Goal: Information Seeking & Learning: Understand process/instructions

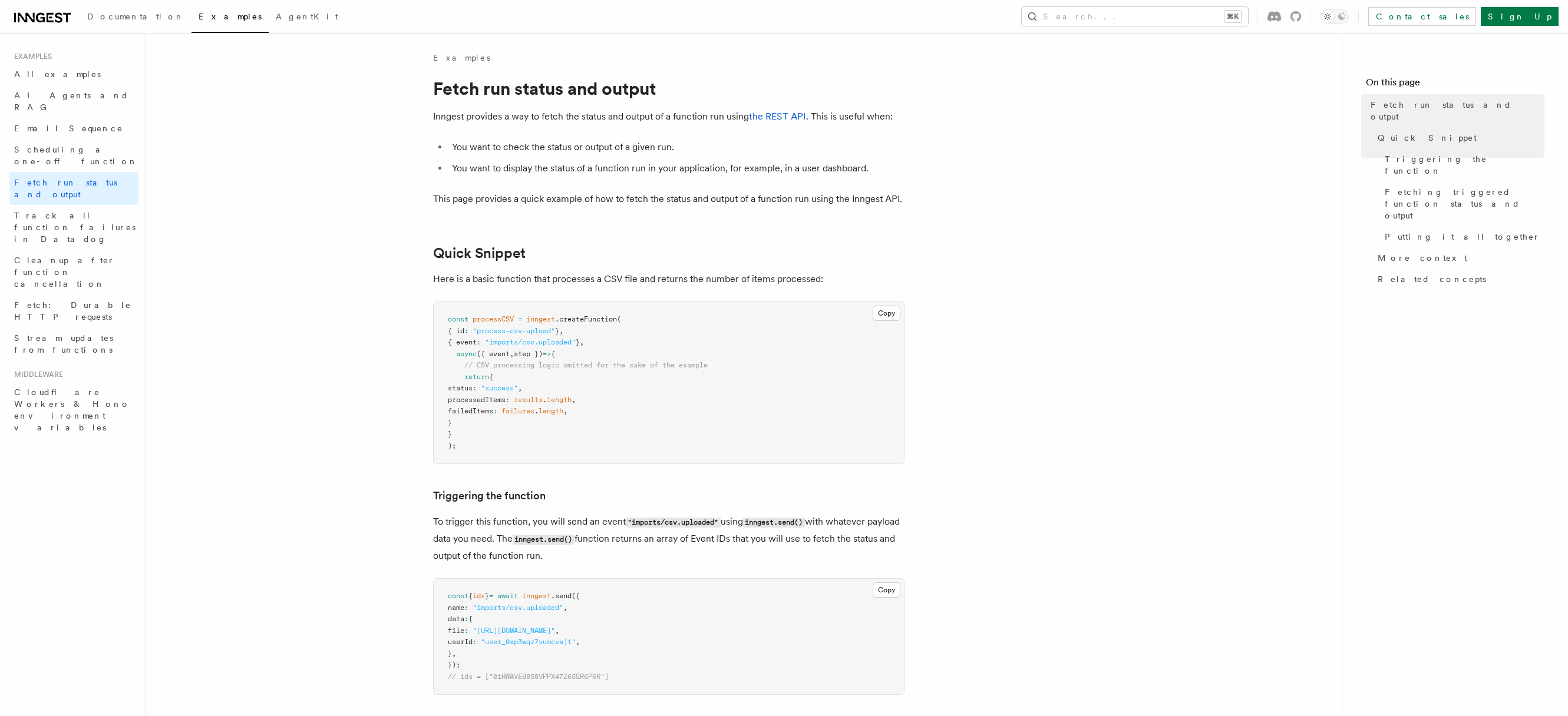
click at [748, 153] on li "You want to check the status or output of a given run." at bounding box center [677, 147] width 456 height 17
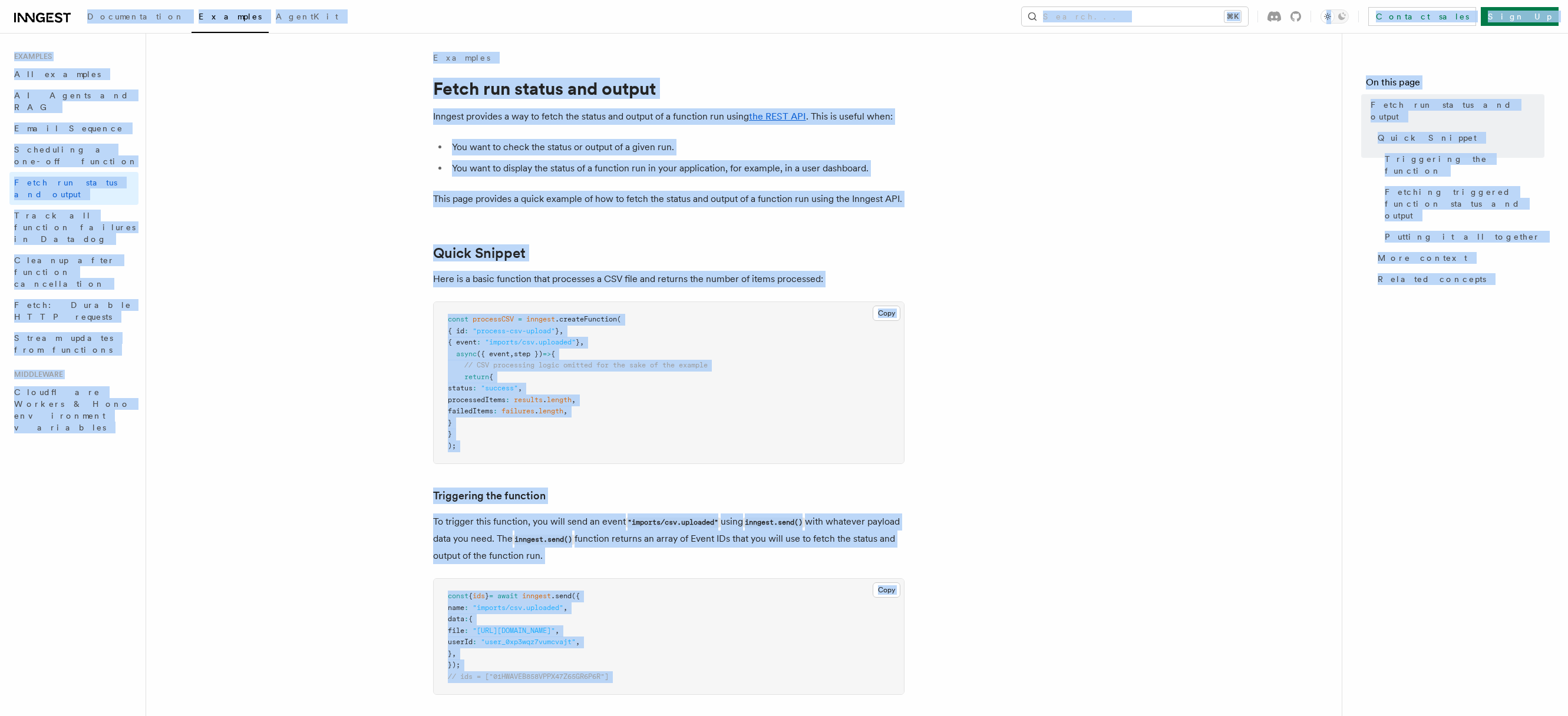
copy div "Loremipsumdol Sitametc AdipiSci Elitse... ⌘D Eiusmod tempo Inci Ut Labore... Et…"
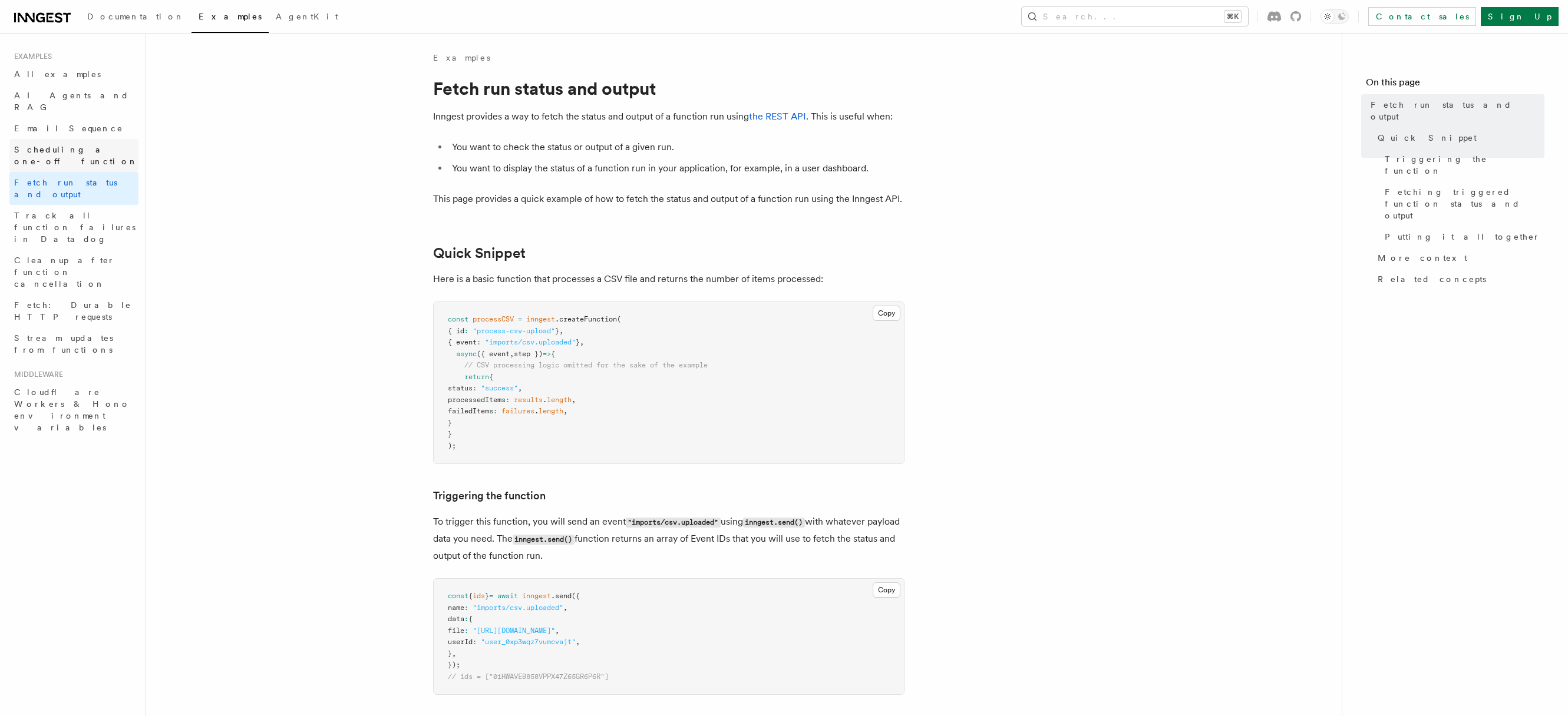
click at [99, 145] on span "Scheduling a one-off function" at bounding box center [76, 155] width 124 height 21
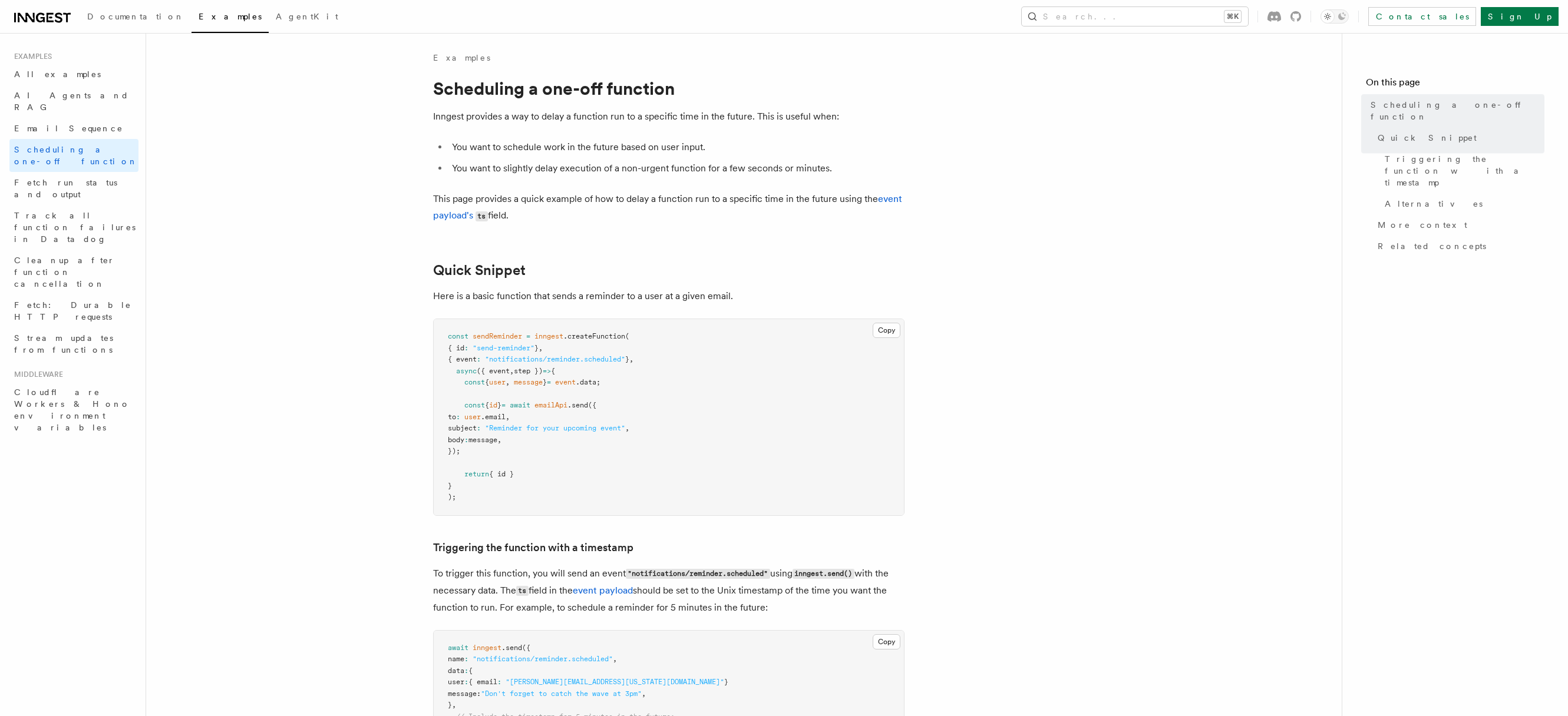
click at [519, 199] on p "This page provides a quick example of how to delay a function run to a specific…" at bounding box center [669, 207] width 472 height 33
click at [86, 178] on span "Fetch run status and output" at bounding box center [66, 188] width 103 height 21
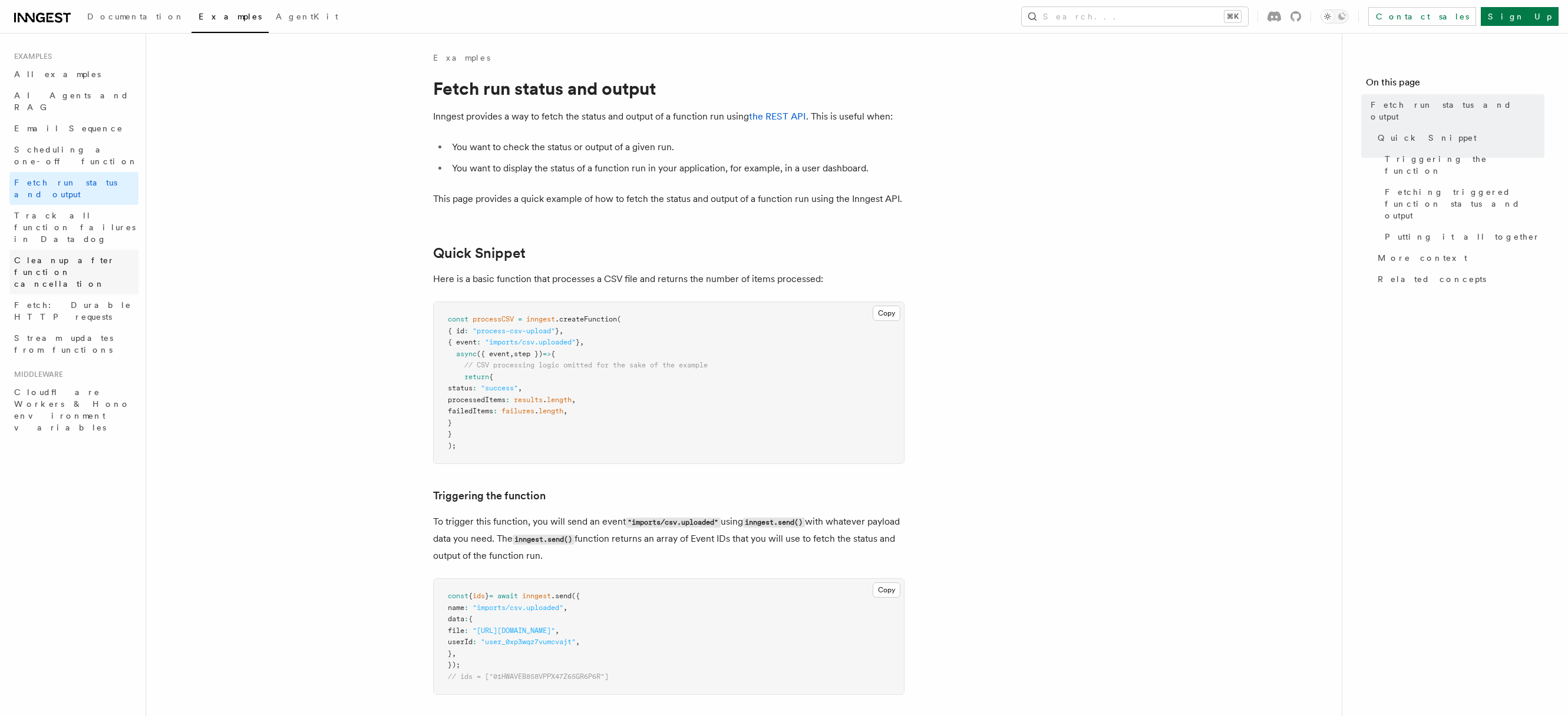
click at [38, 256] on span "Cleanup after function cancellation" at bounding box center [64, 272] width 101 height 33
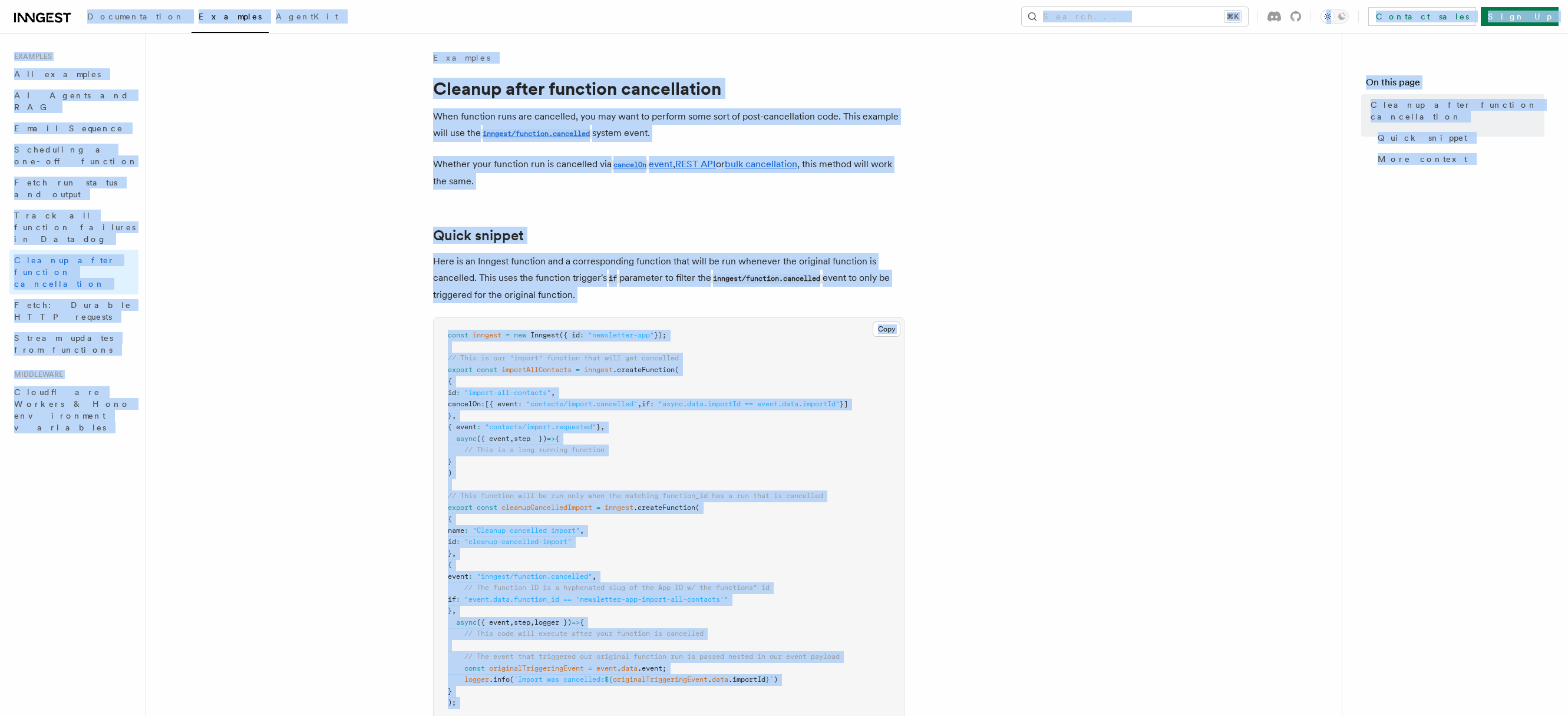
copy body "Loremipsumdol Sitametc AdipiSci Elitse... ⌘D Eiusmod tempo Inci Ut Labore... Et…"
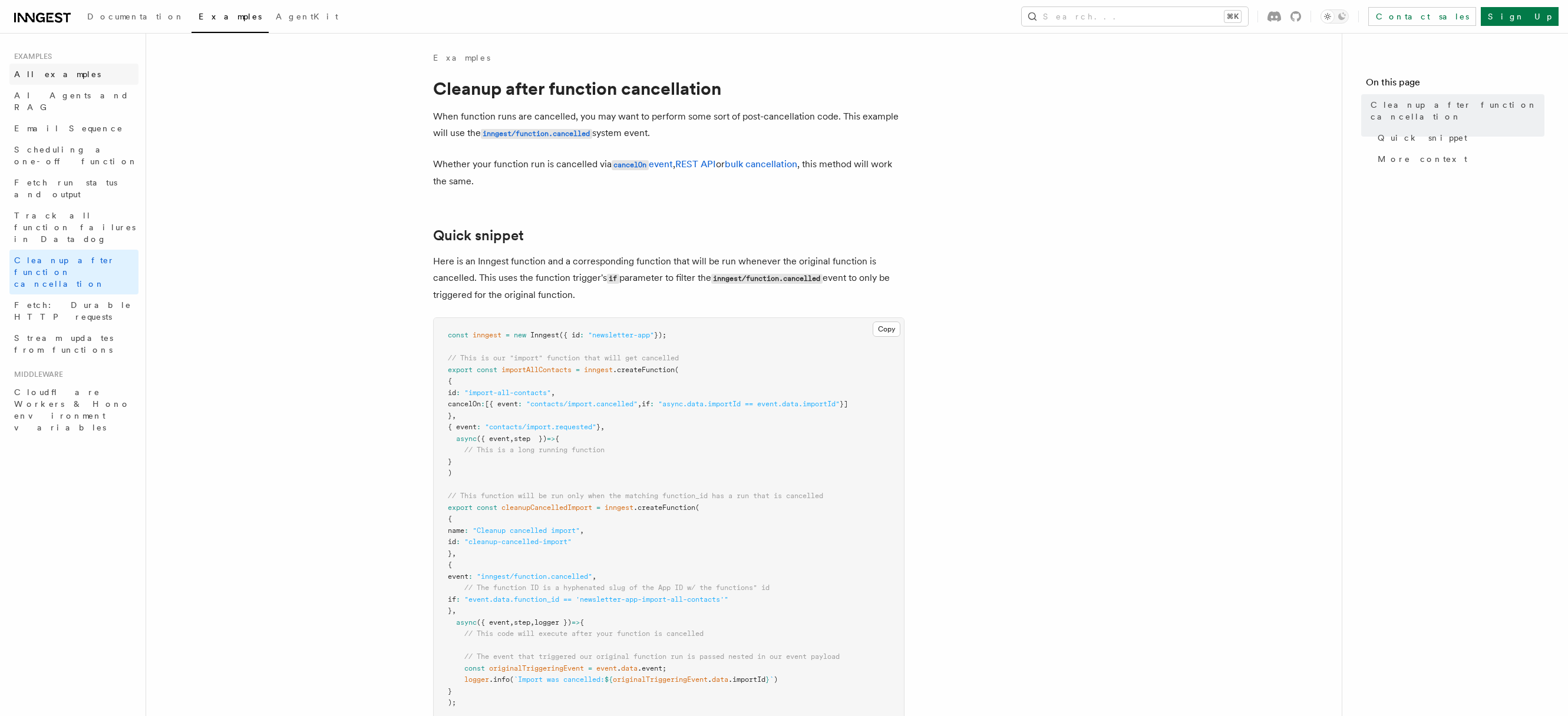
click at [51, 71] on span "All examples" at bounding box center [58, 74] width 87 height 9
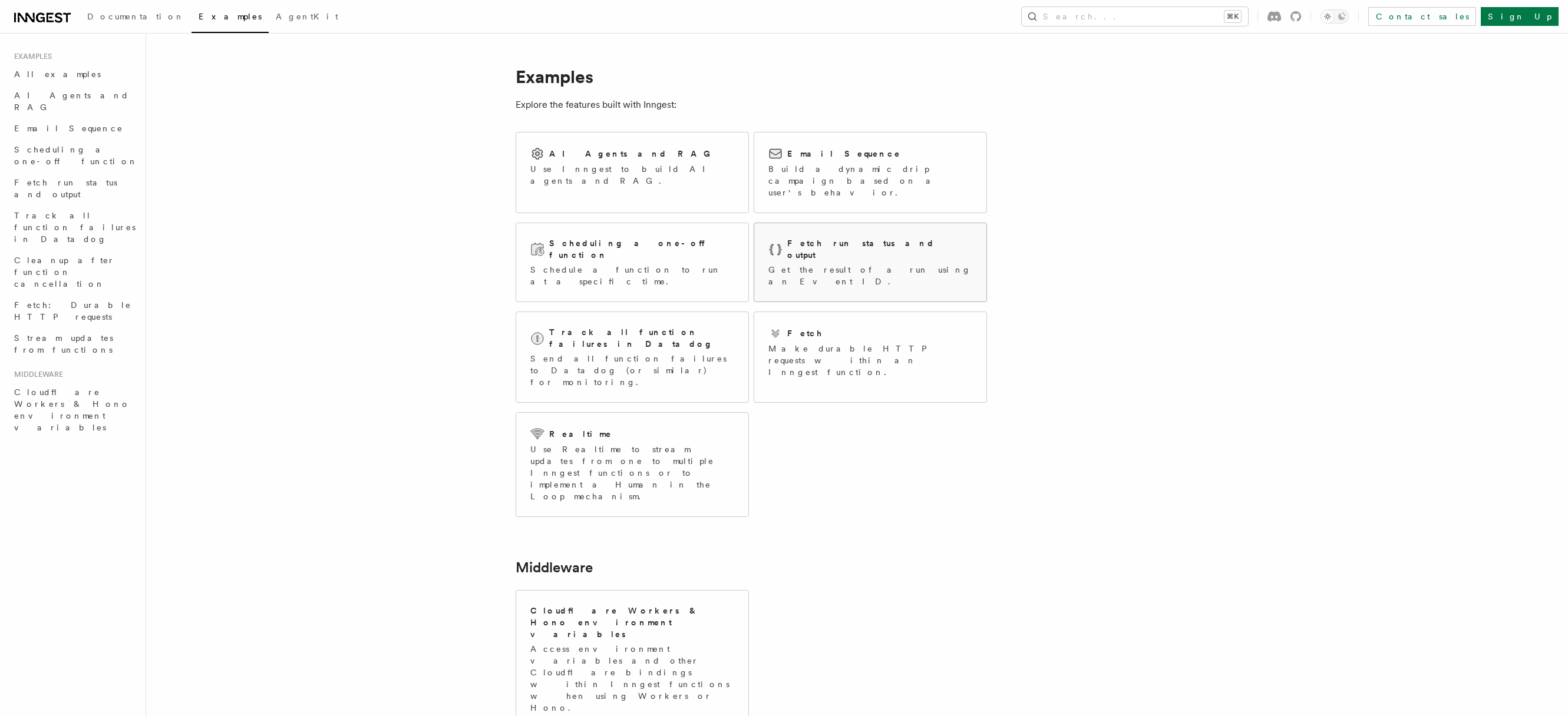
click at [837, 264] on p "Get the result of a run using an Event ID." at bounding box center [870, 276] width 204 height 24
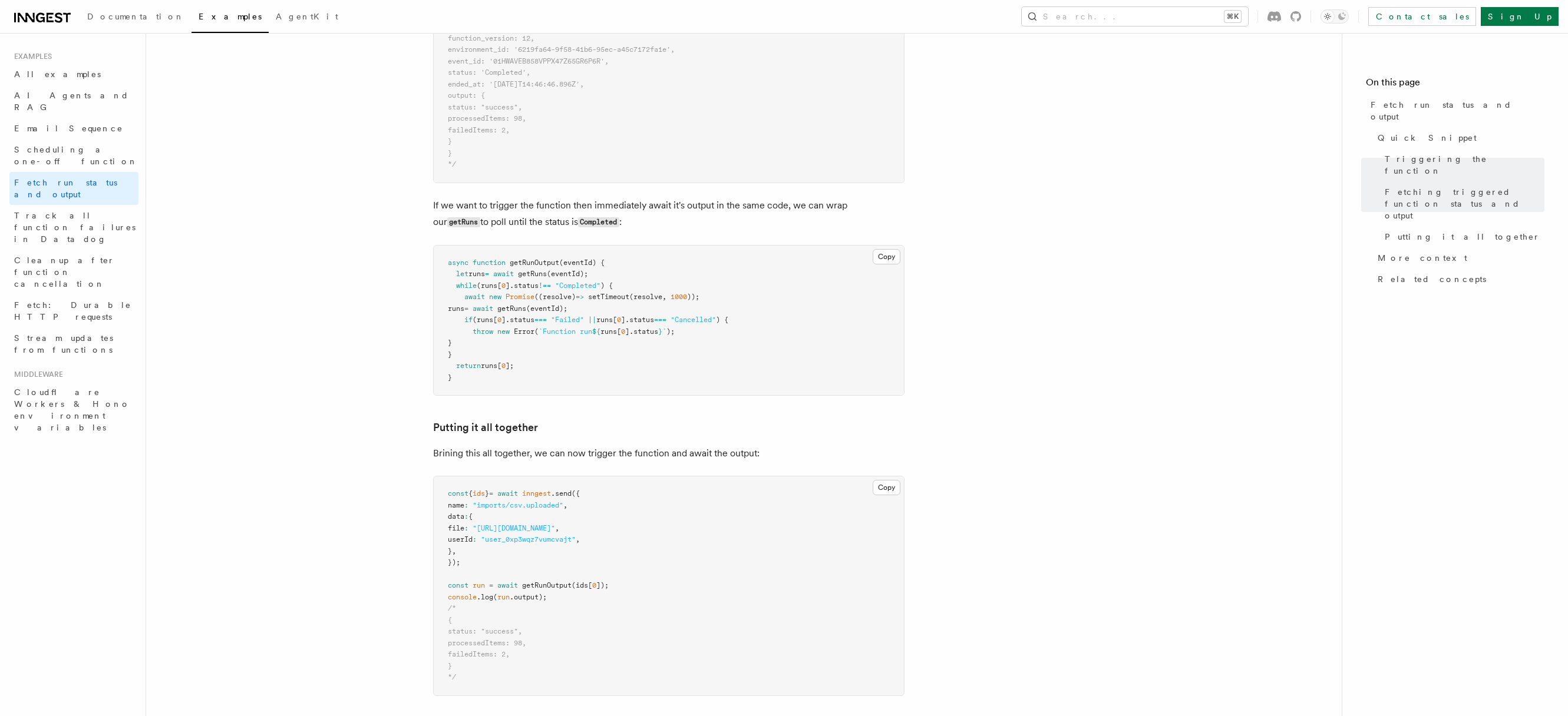
scroll to position [1659, 0]
